Goal: Entertainment & Leisure: Consume media (video, audio)

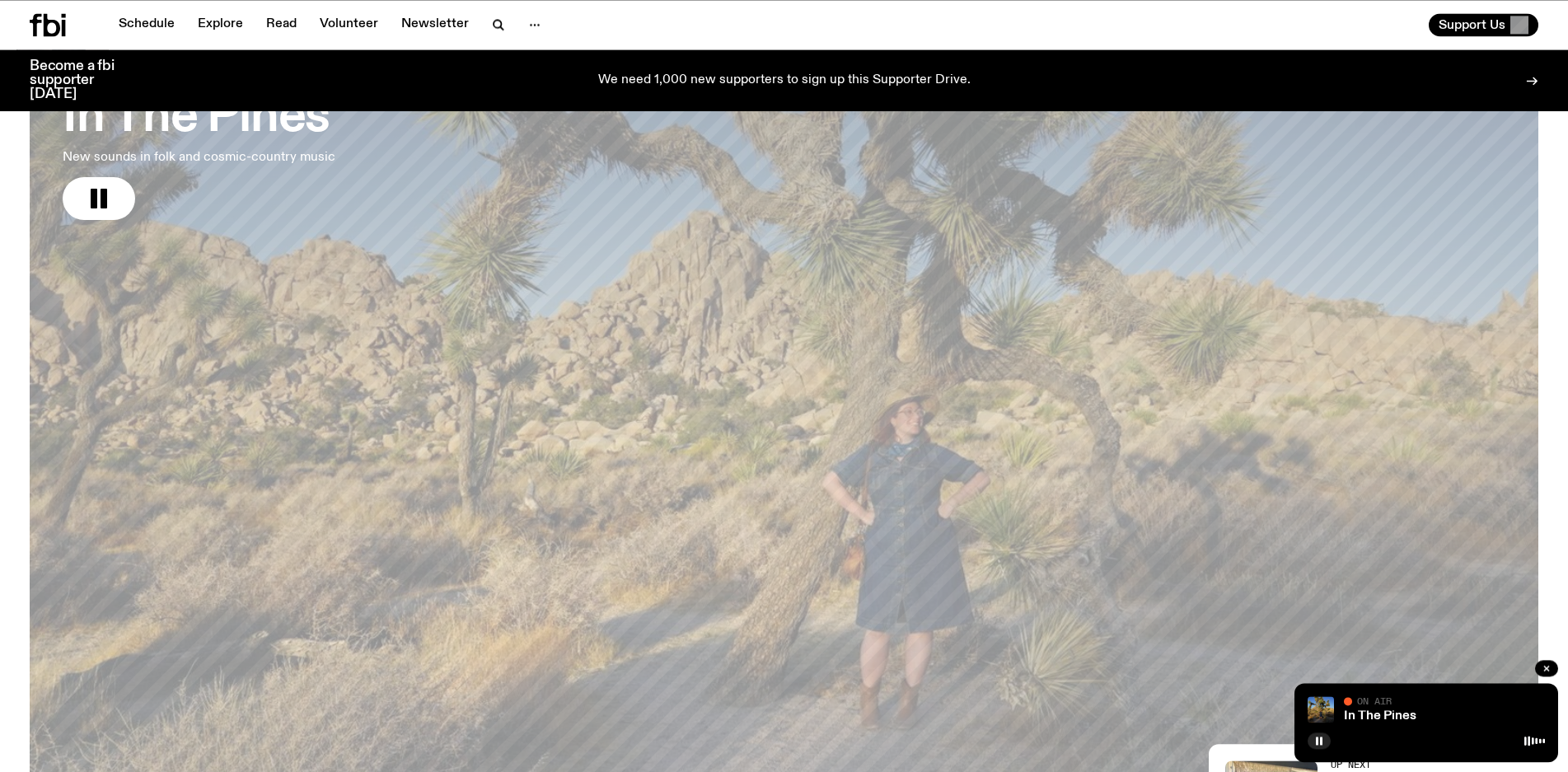
scroll to position [212, 0]
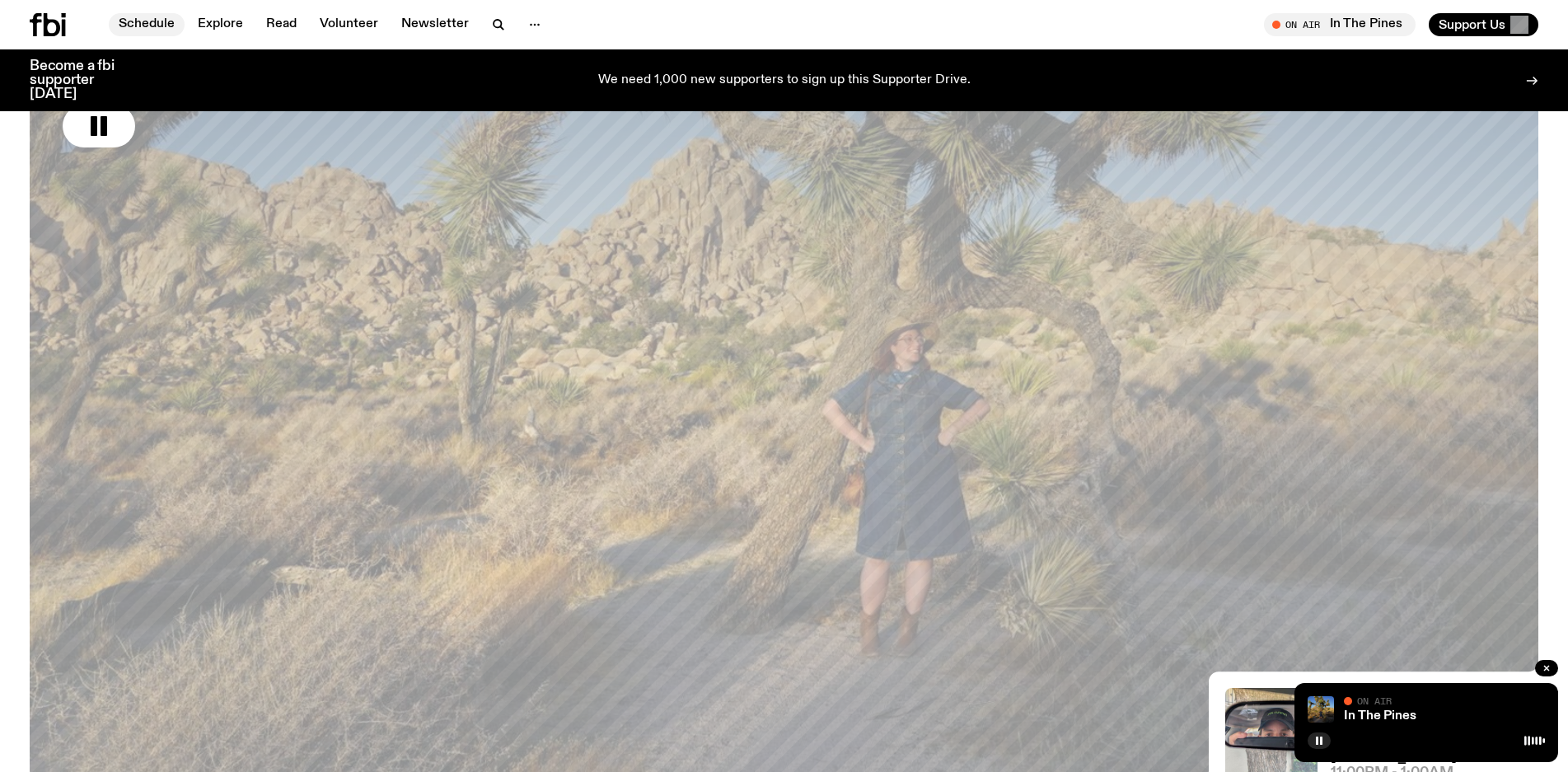
click at [156, 29] on link "Schedule" at bounding box center [146, 25] width 76 height 23
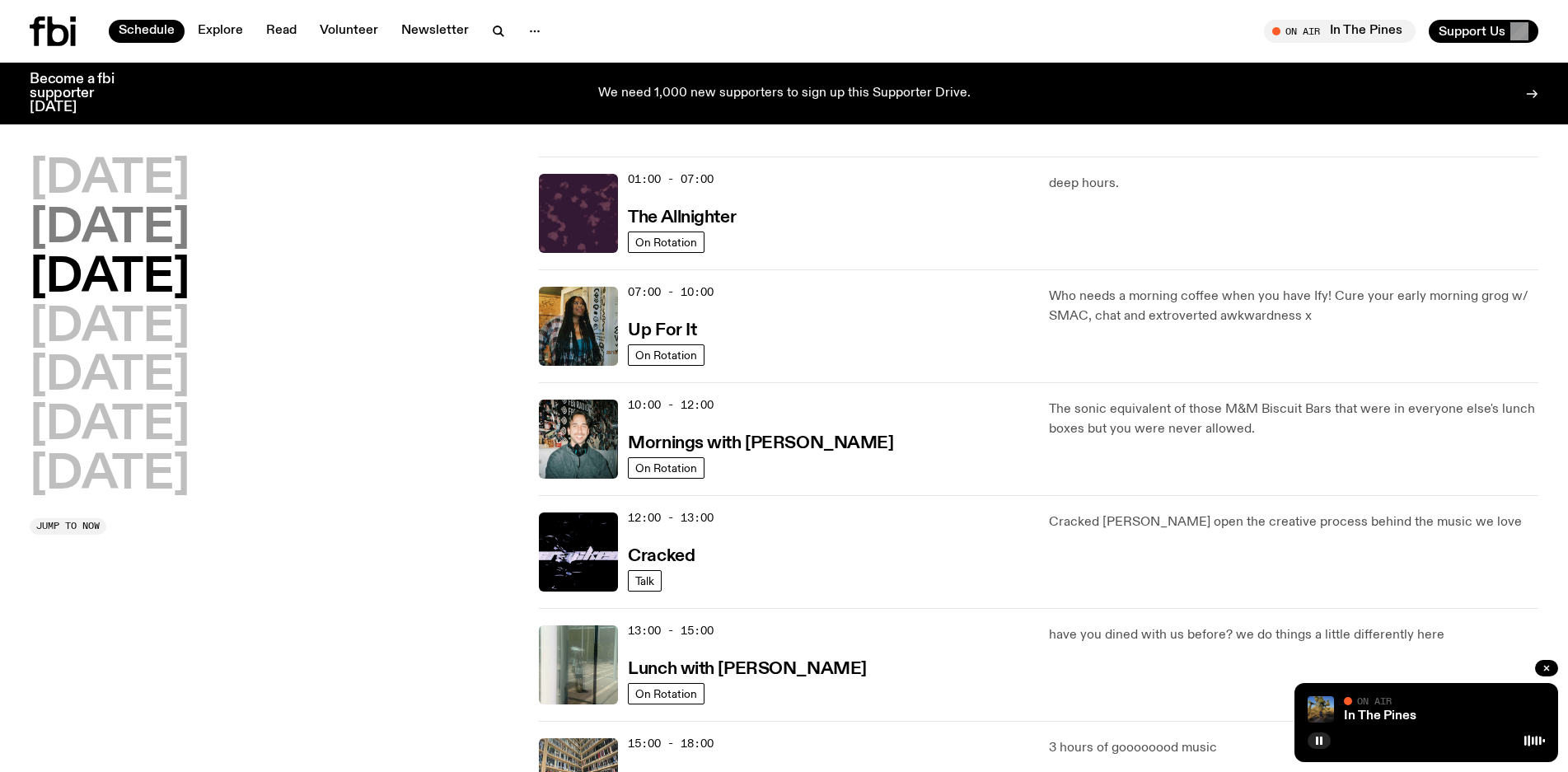
click at [160, 233] on h2 "[DATE]" at bounding box center [109, 229] width 160 height 46
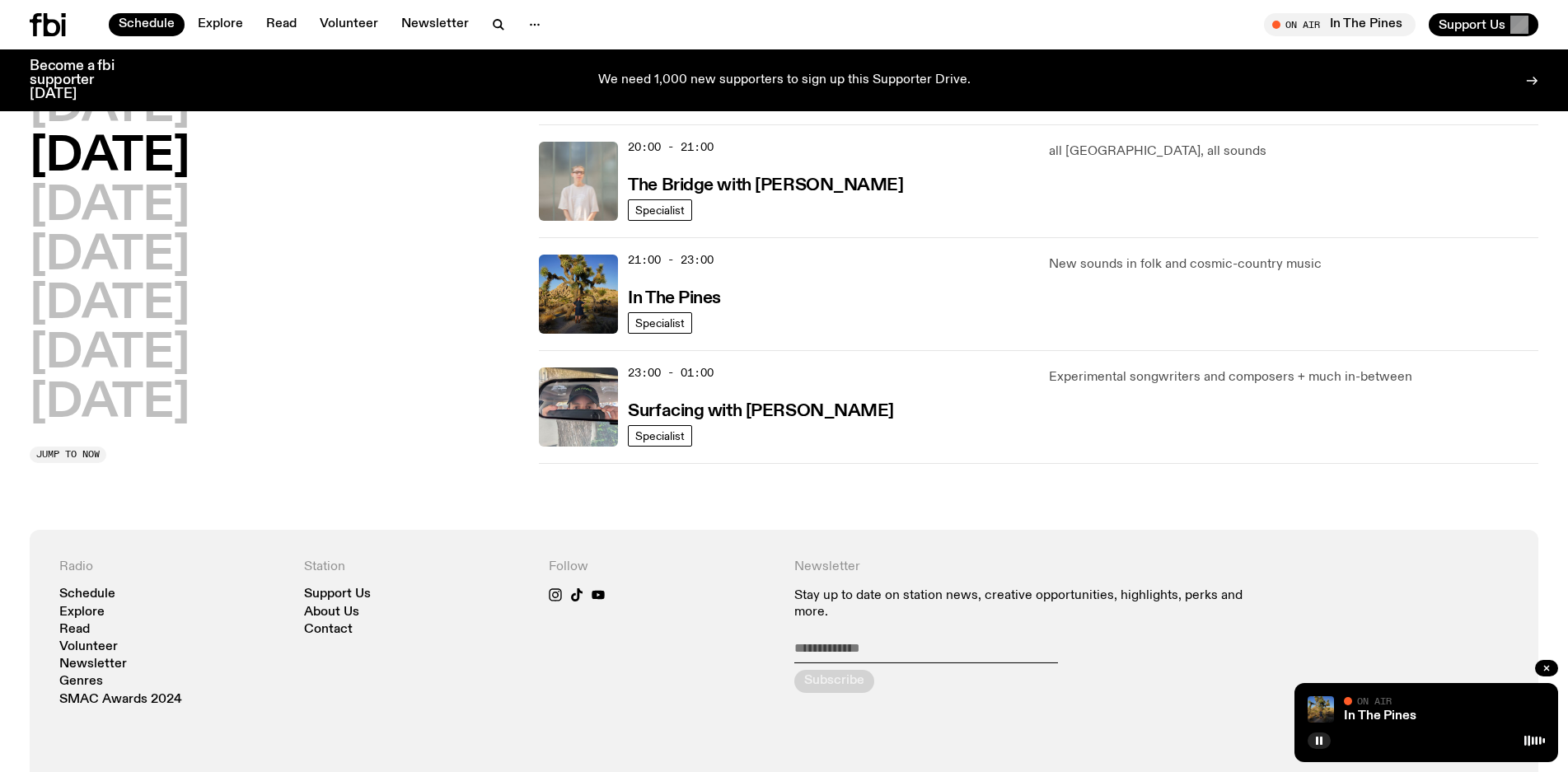
scroll to position [719, 0]
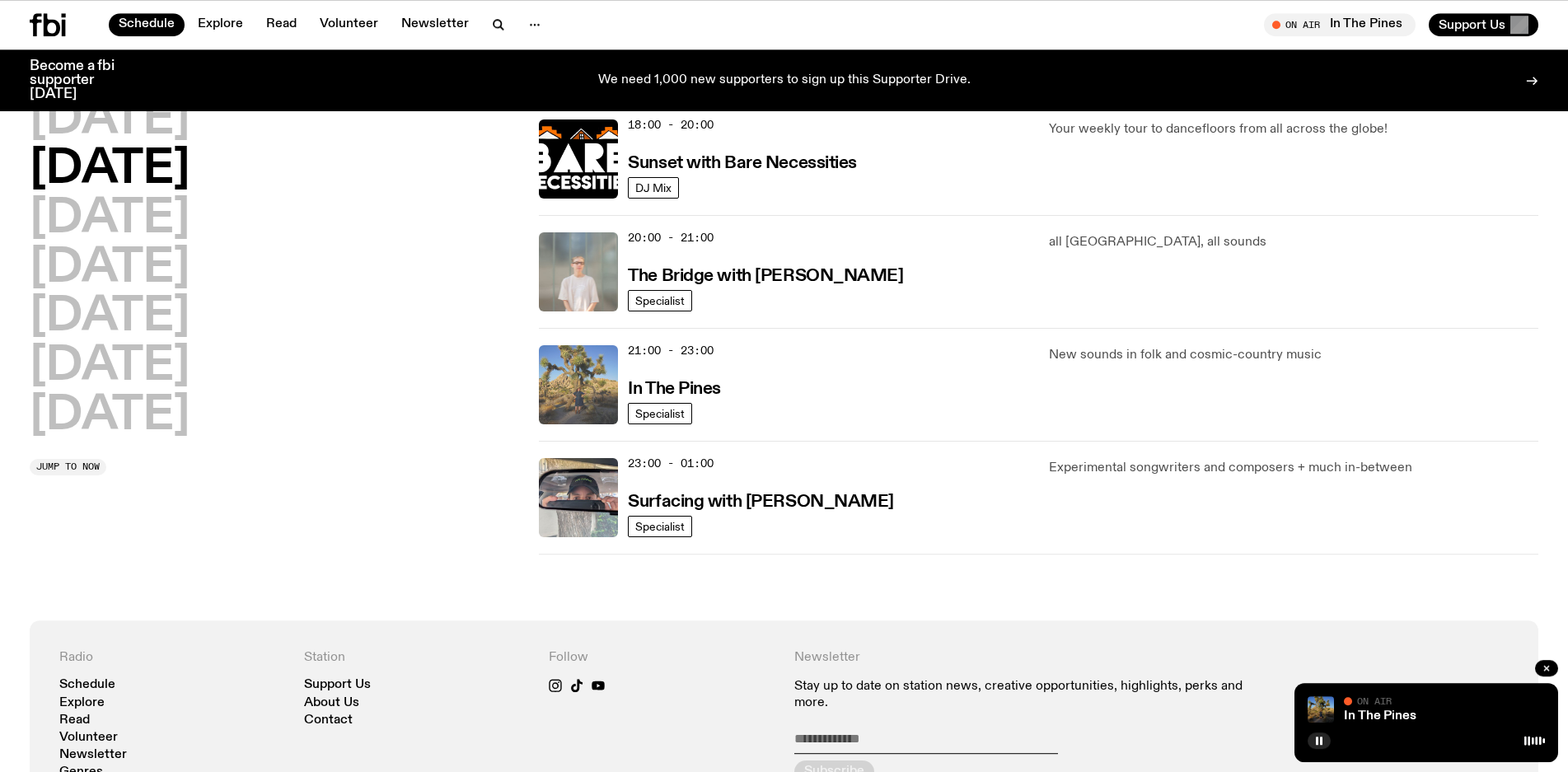
click at [590, 379] on img at bounding box center [579, 384] width 79 height 79
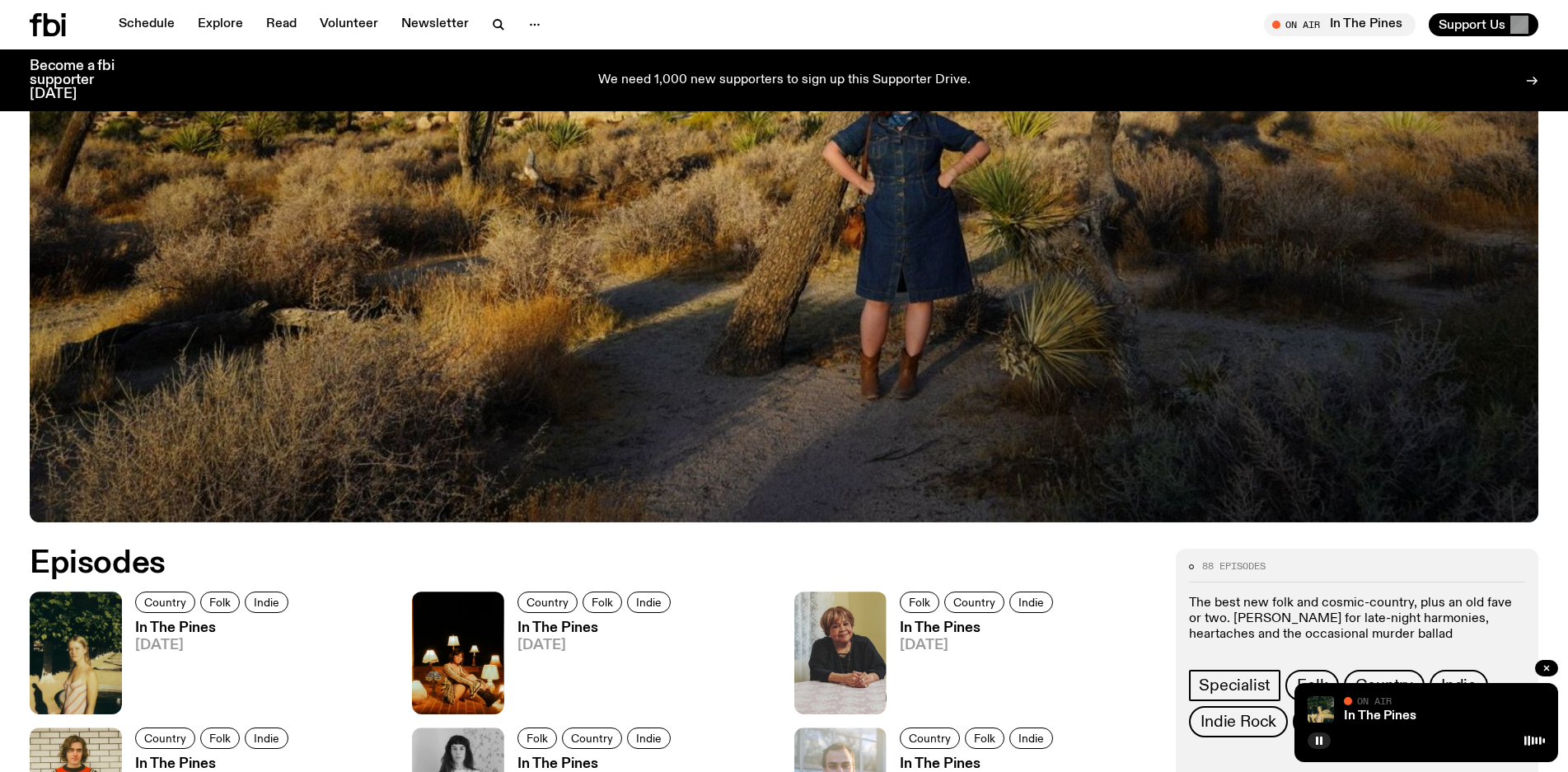
scroll to position [895, 0]
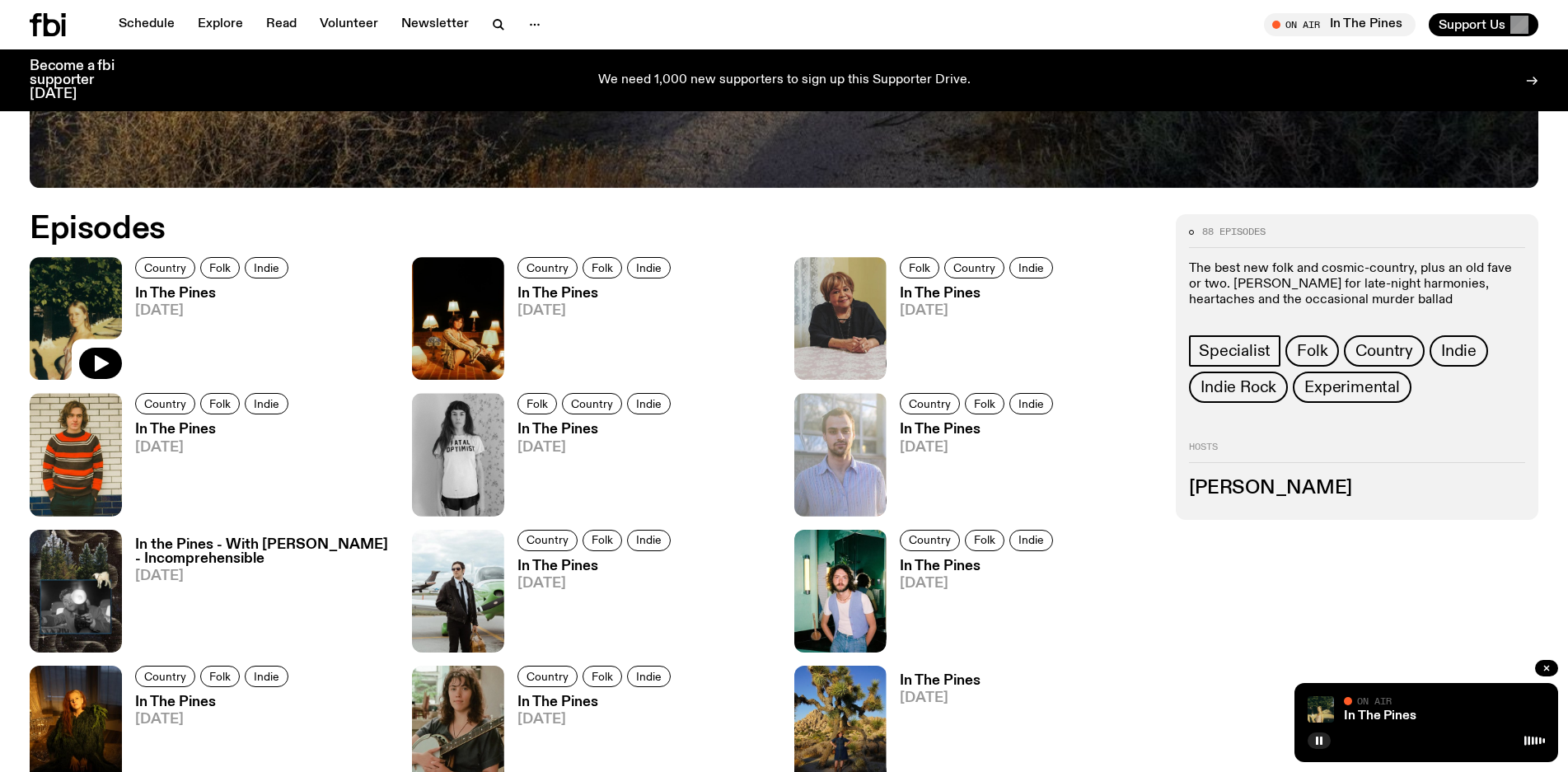
click at [94, 302] on img at bounding box center [76, 318] width 93 height 123
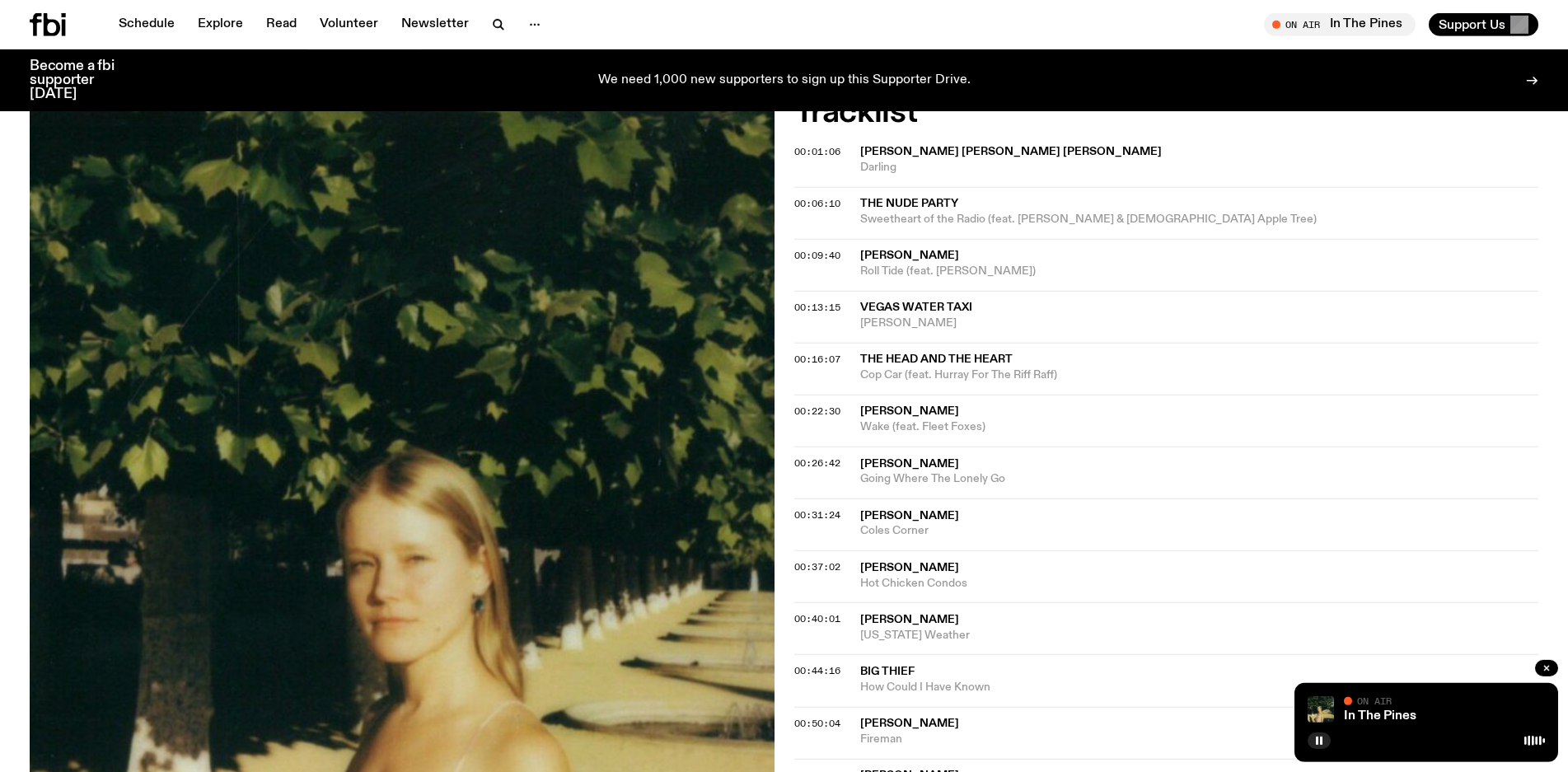
scroll to position [561, 0]
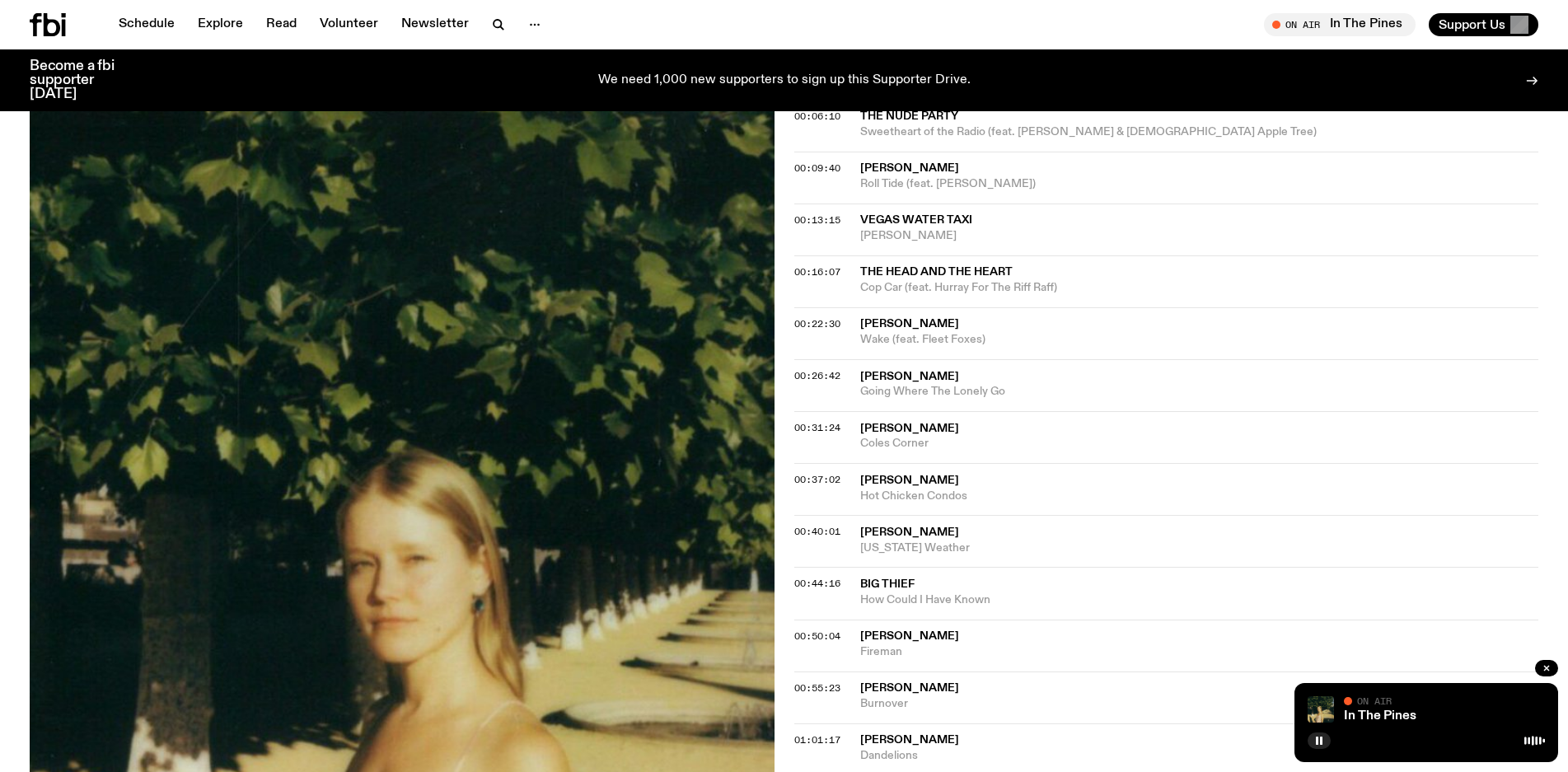
click at [914, 382] on span "[PERSON_NAME]" at bounding box center [1200, 377] width 679 height 16
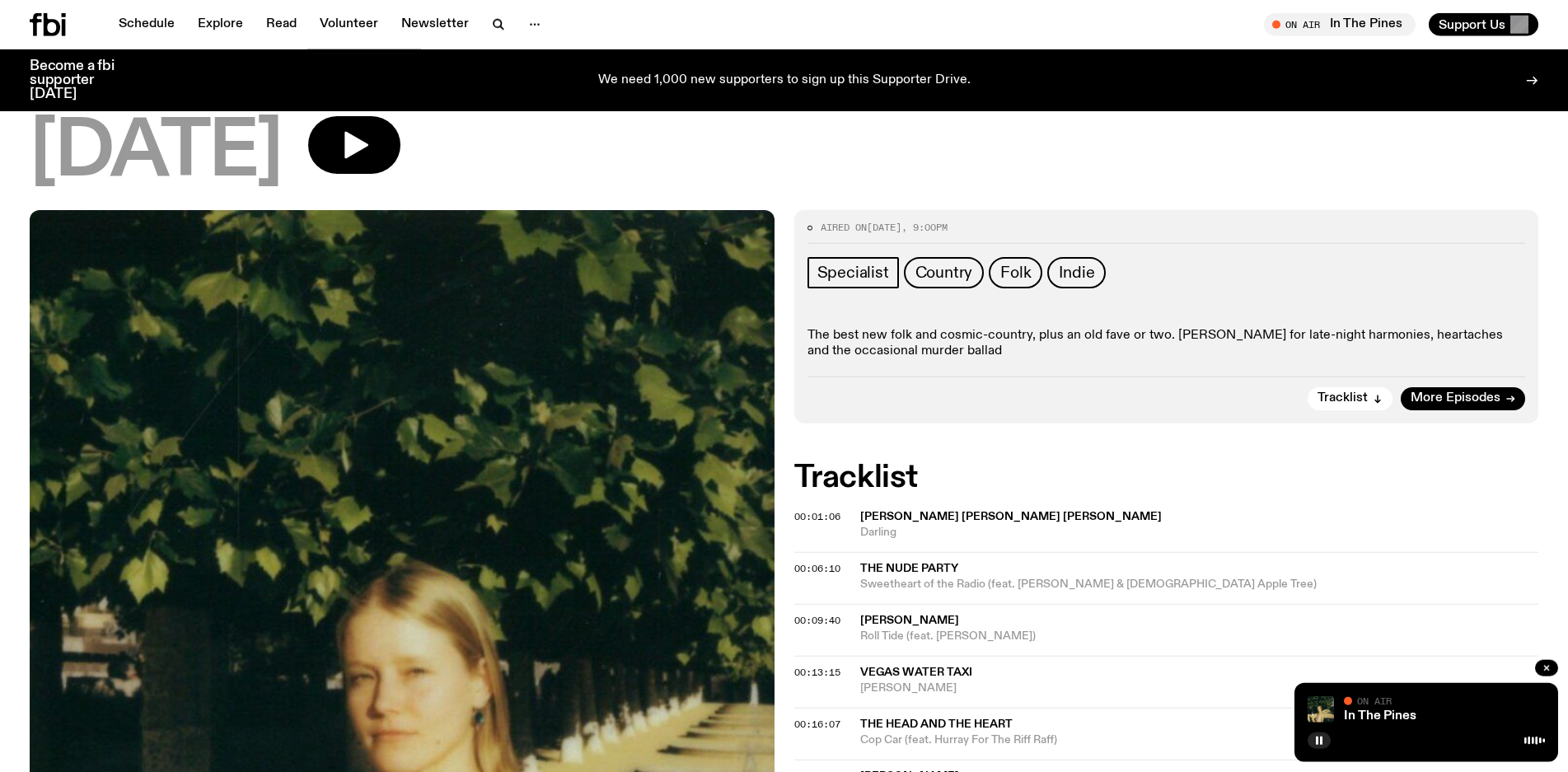
scroll to position [108, 0]
click at [368, 150] on icon "button" at bounding box center [356, 145] width 24 height 28
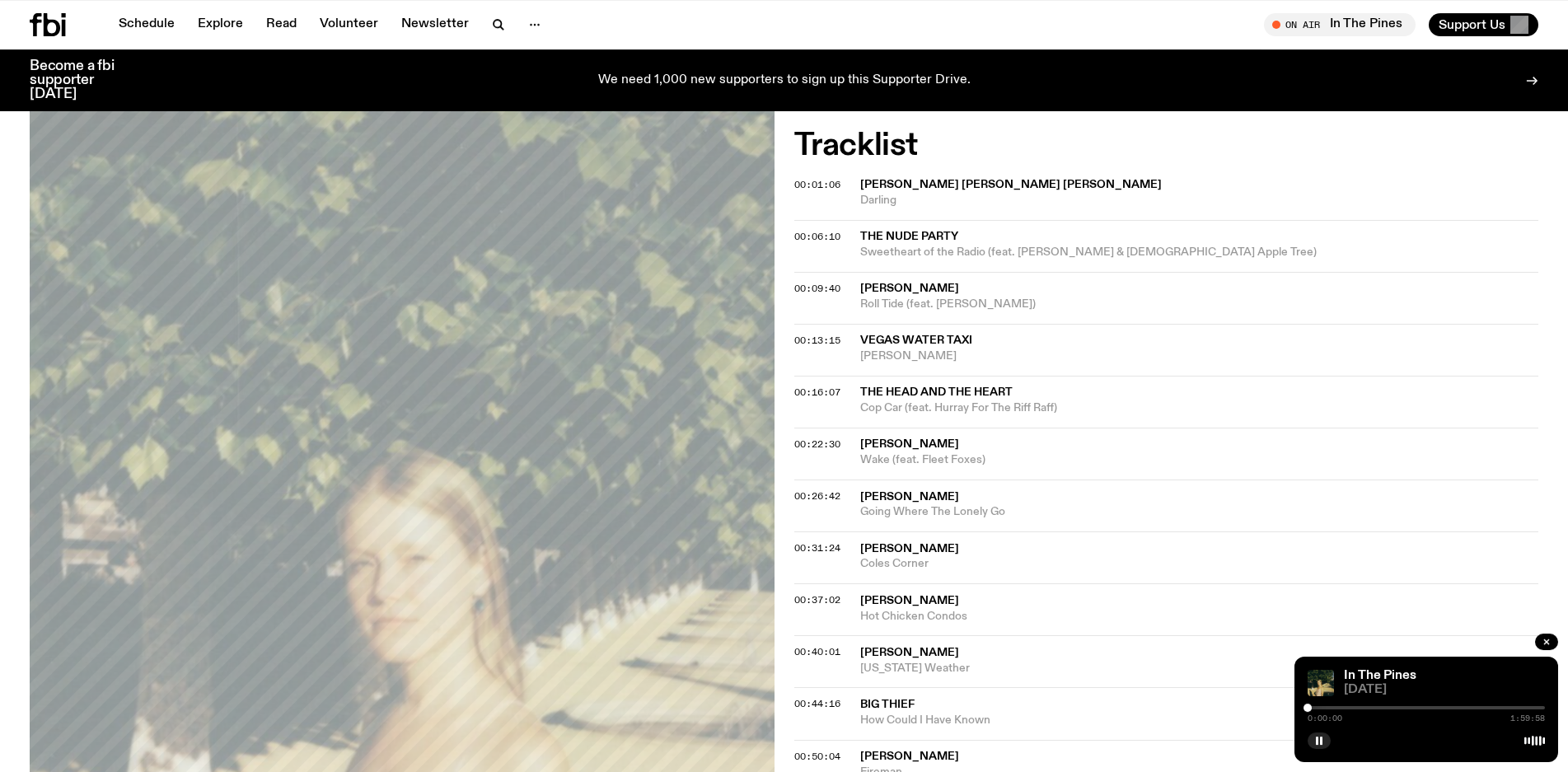
scroll to position [444, 0]
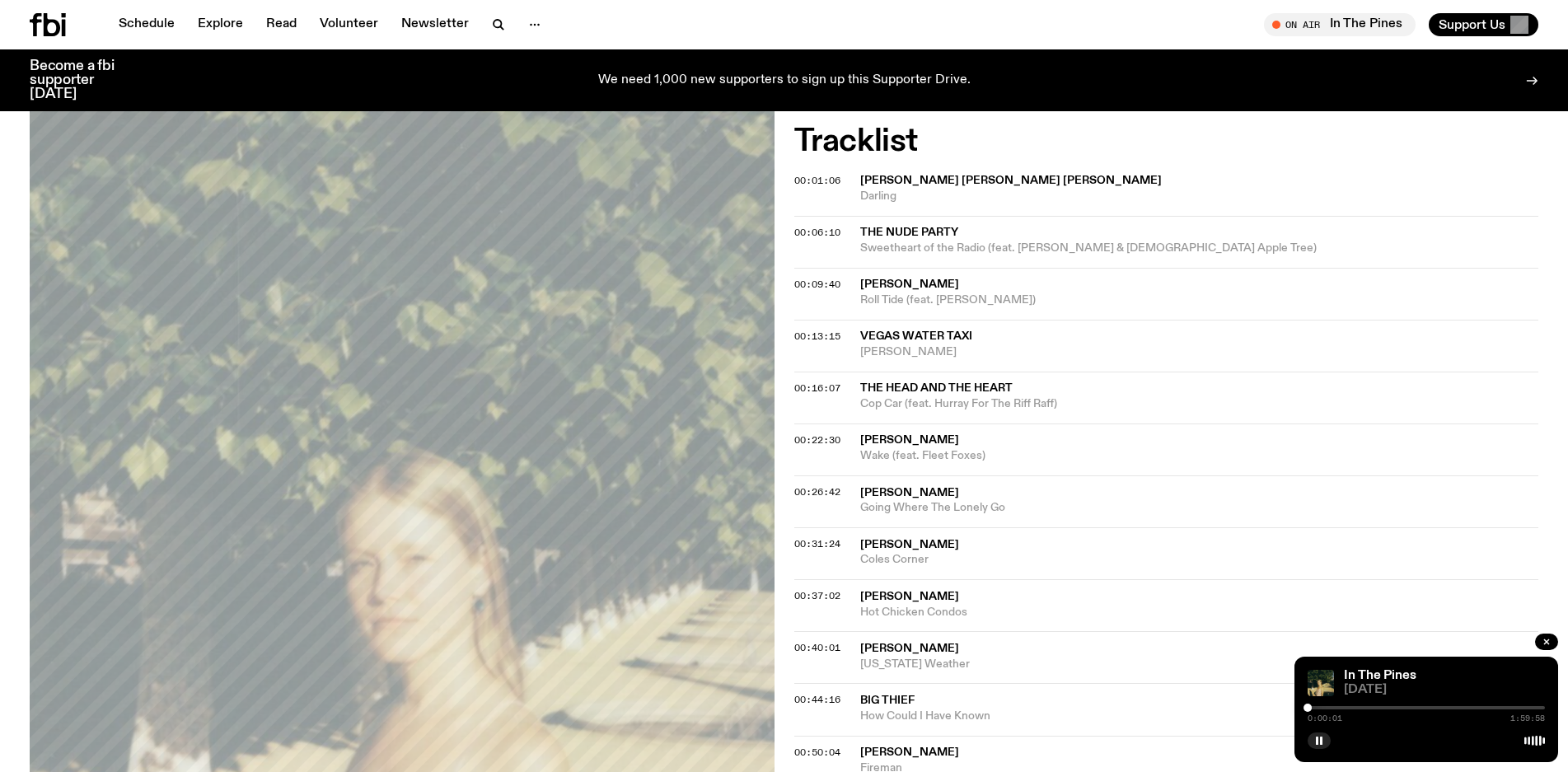
click at [958, 495] on span "[PERSON_NAME]" at bounding box center [1200, 493] width 679 height 16
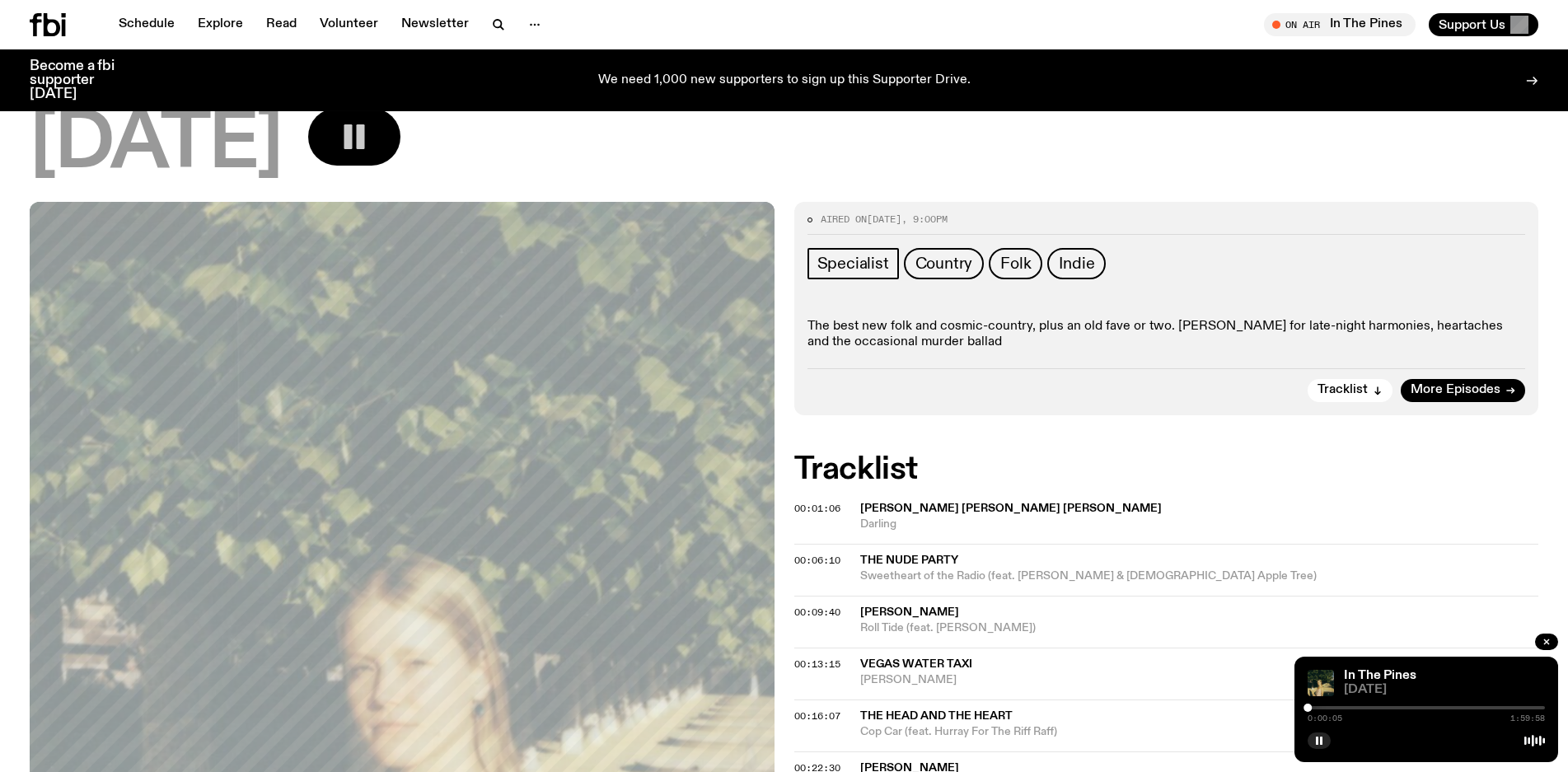
scroll to position [324, 0]
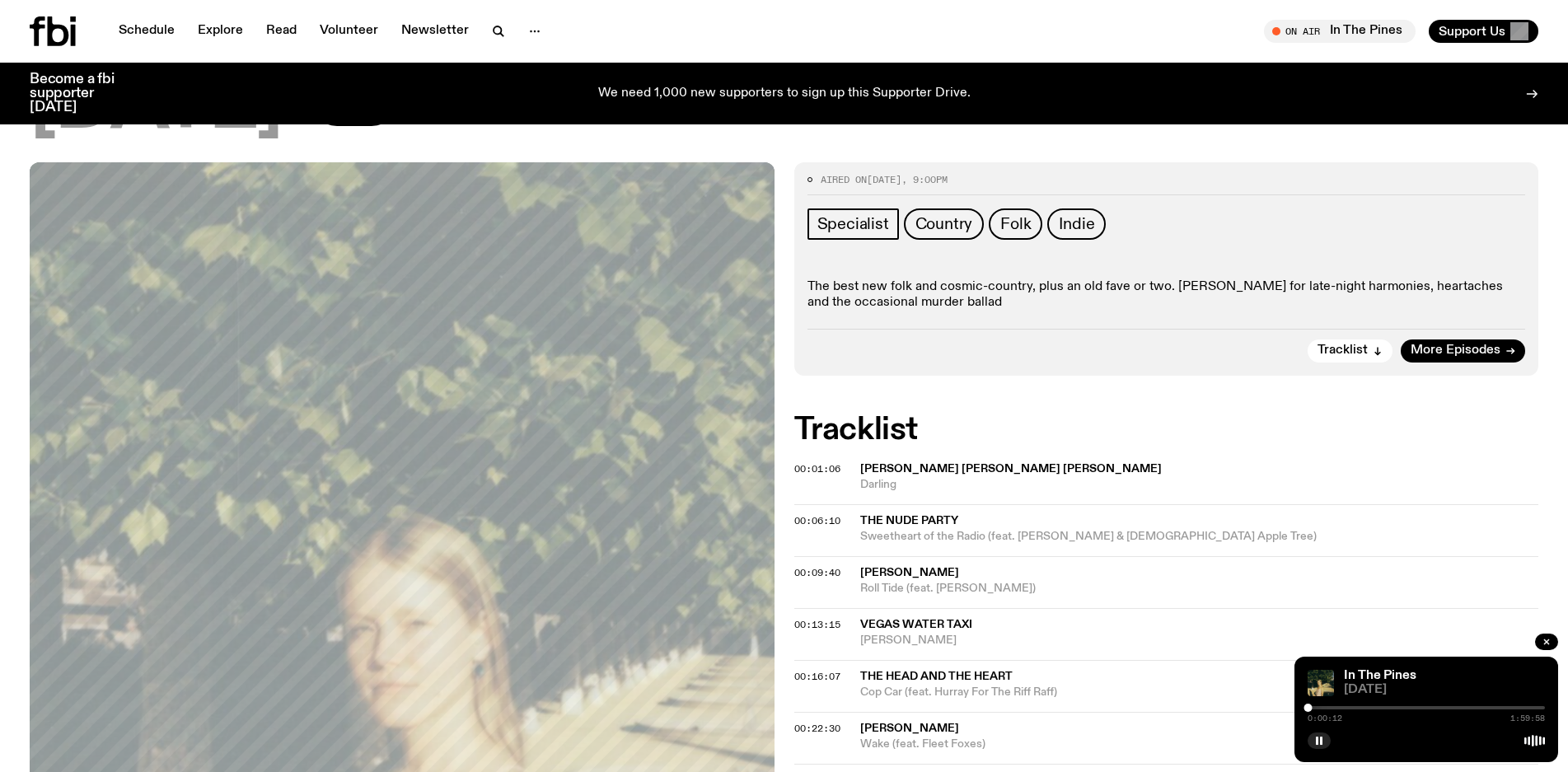
scroll to position [0, 0]
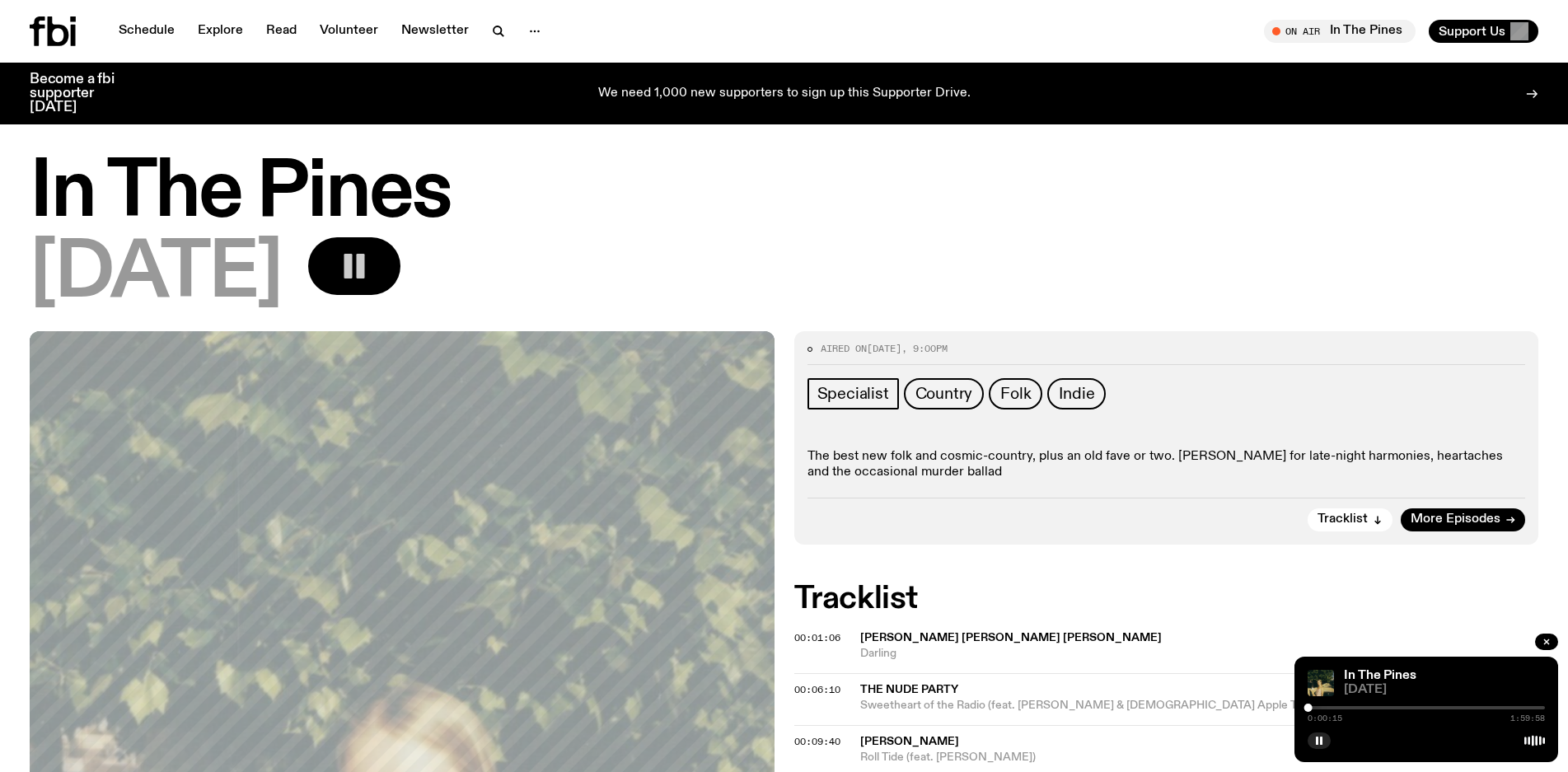
click at [1351, 702] on div "In The Pines [DATE] 0:00:15 1:59:58" at bounding box center [1426, 710] width 264 height 105
click at [1356, 707] on div at bounding box center [1426, 708] width 237 height 4
